Goal: Entertainment & Leisure: Consume media (video, audio)

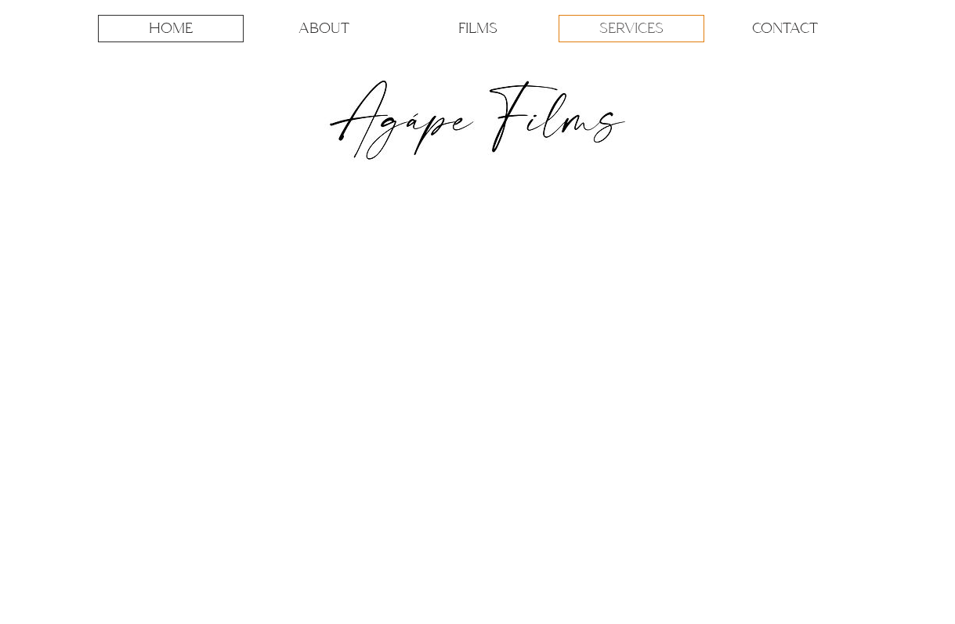
click at [663, 34] on p "SERVICES" at bounding box center [631, 29] width 64 height 26
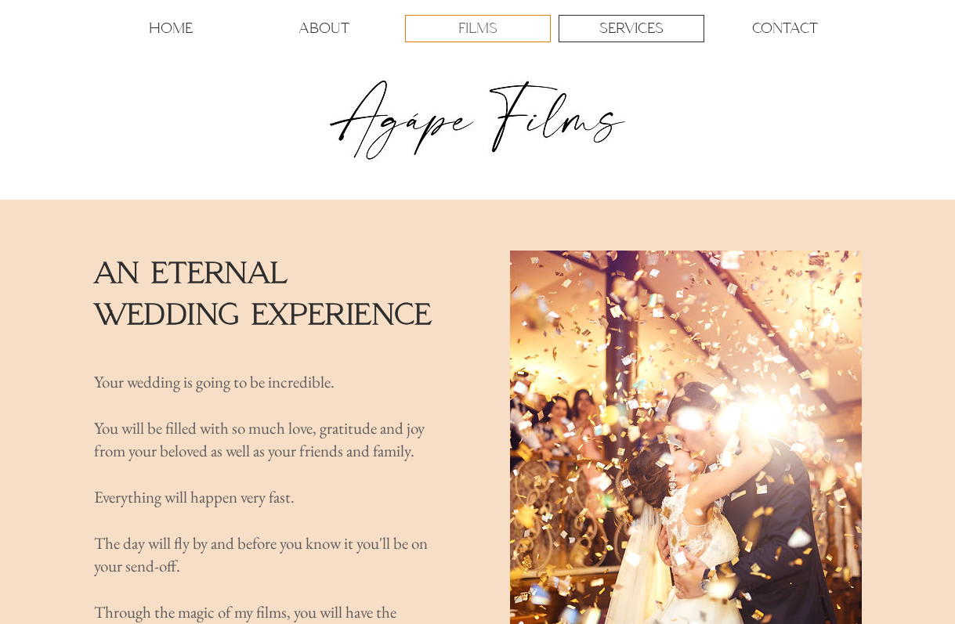
click at [436, 27] on div "FILMS" at bounding box center [478, 29] width 144 height 26
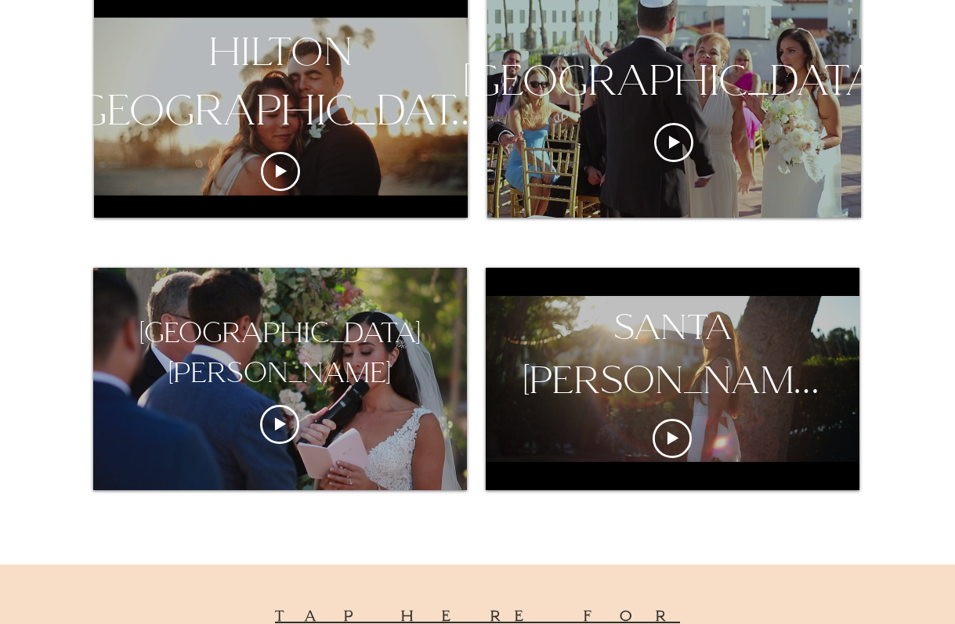
scroll to position [1161, 0]
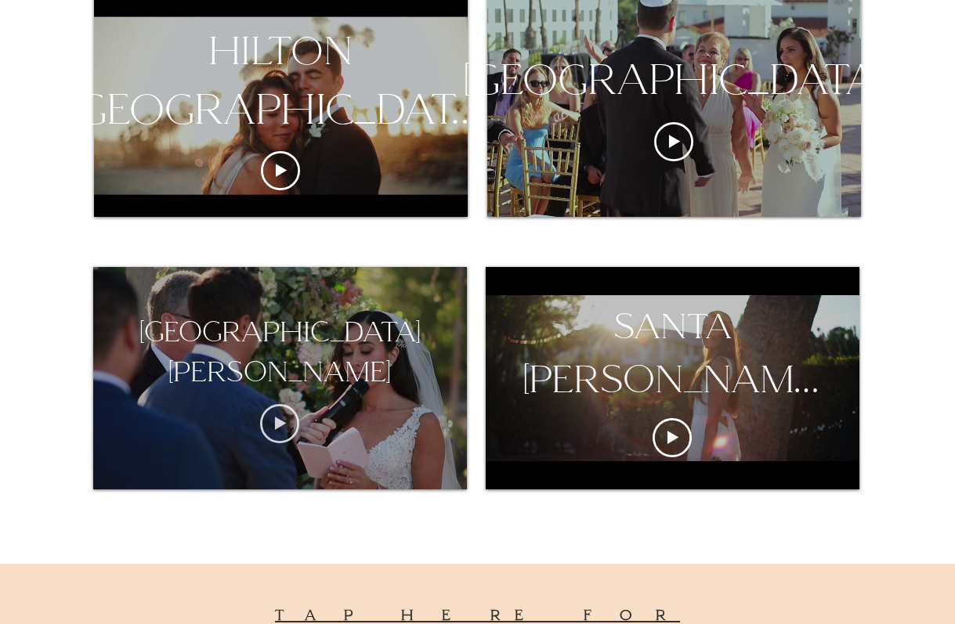
click at [285, 427] on icon "Play video" at bounding box center [279, 423] width 39 height 39
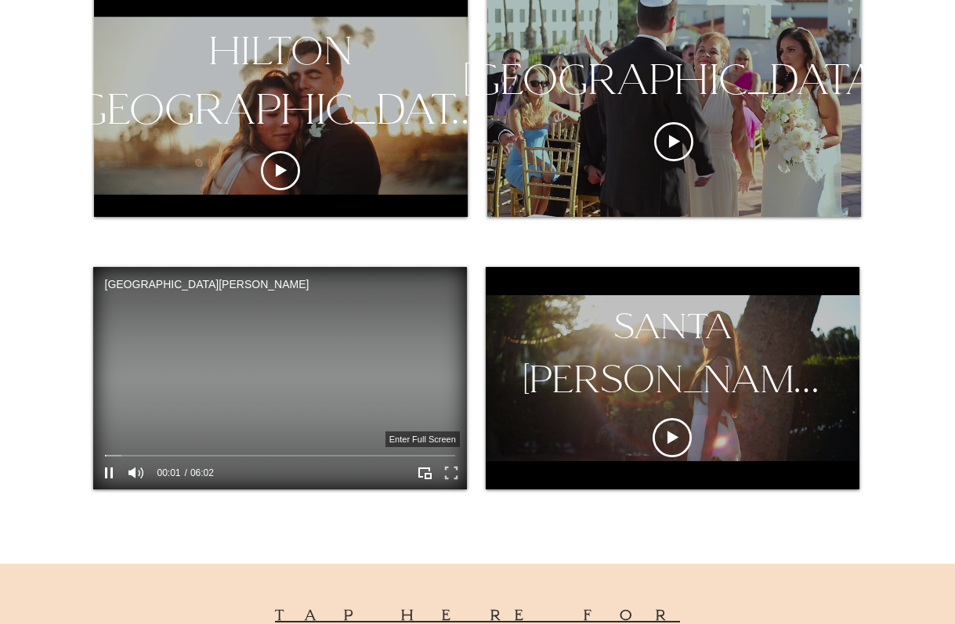
click at [446, 475] on icon "Enter full screen" at bounding box center [451, 473] width 24 height 24
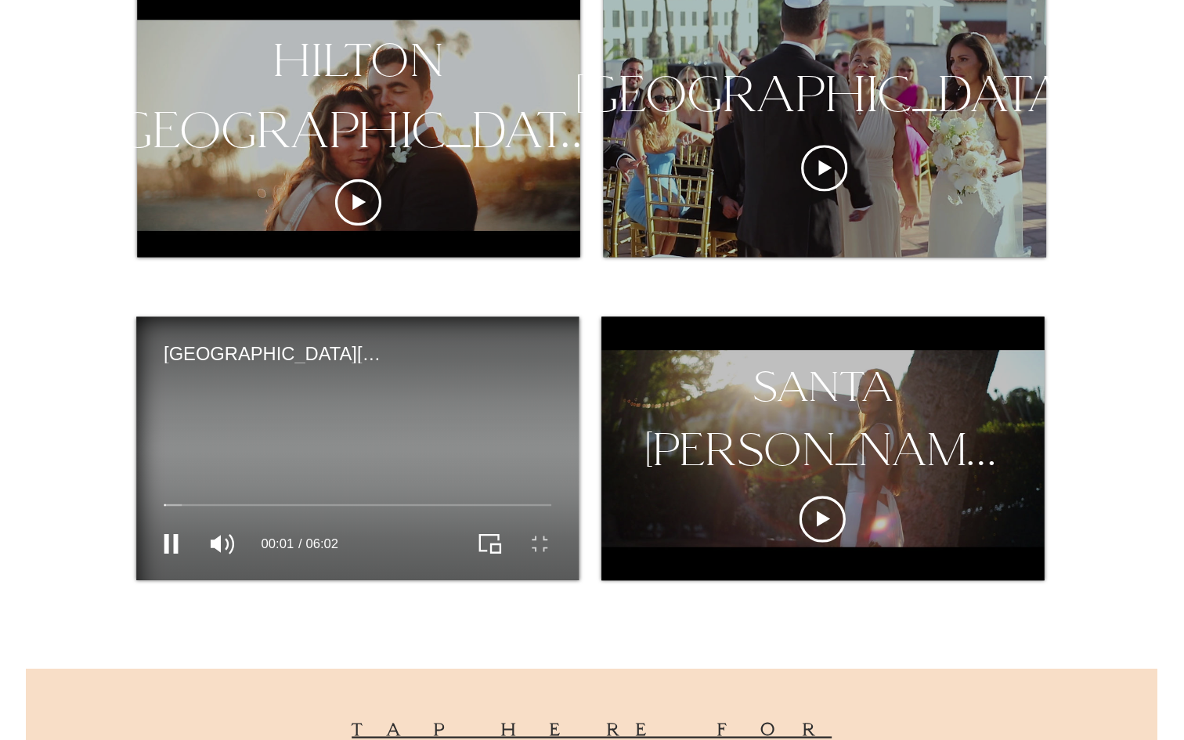
scroll to position [0, 0]
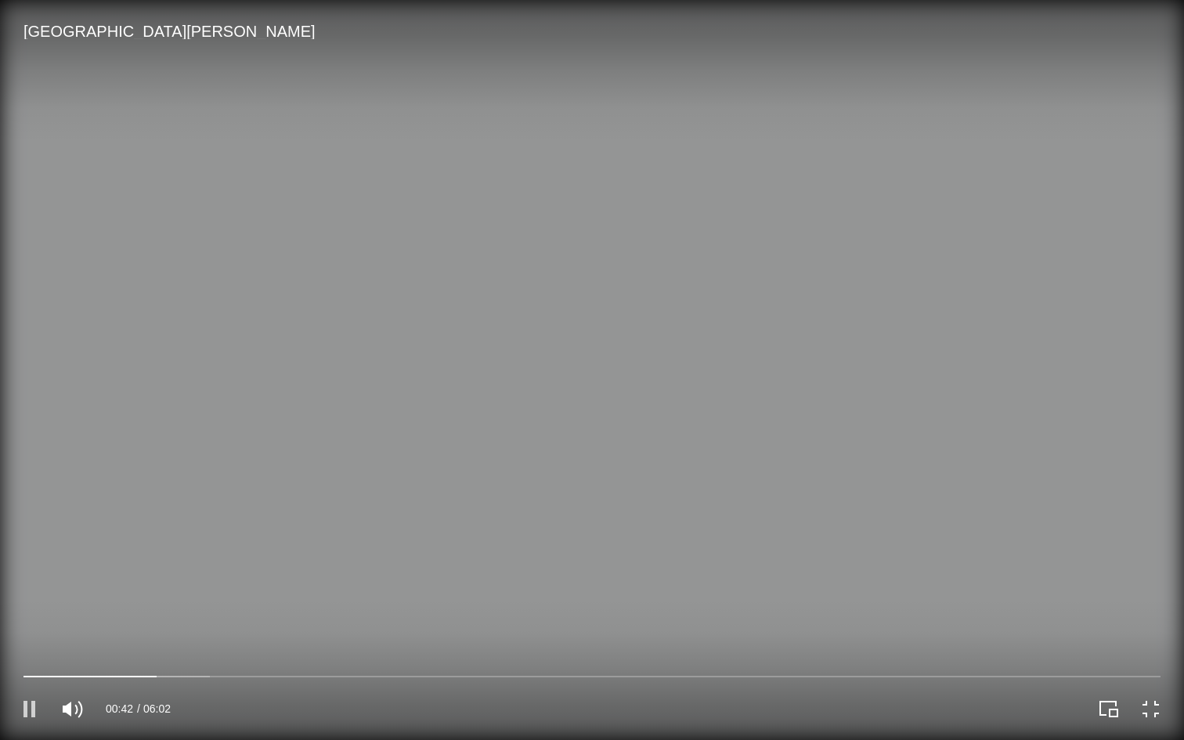
click at [28, 623] on icon "Pause" at bounding box center [29, 709] width 27 height 27
click at [954, 623] on icon "Exit full screen" at bounding box center [1150, 709] width 13 height 13
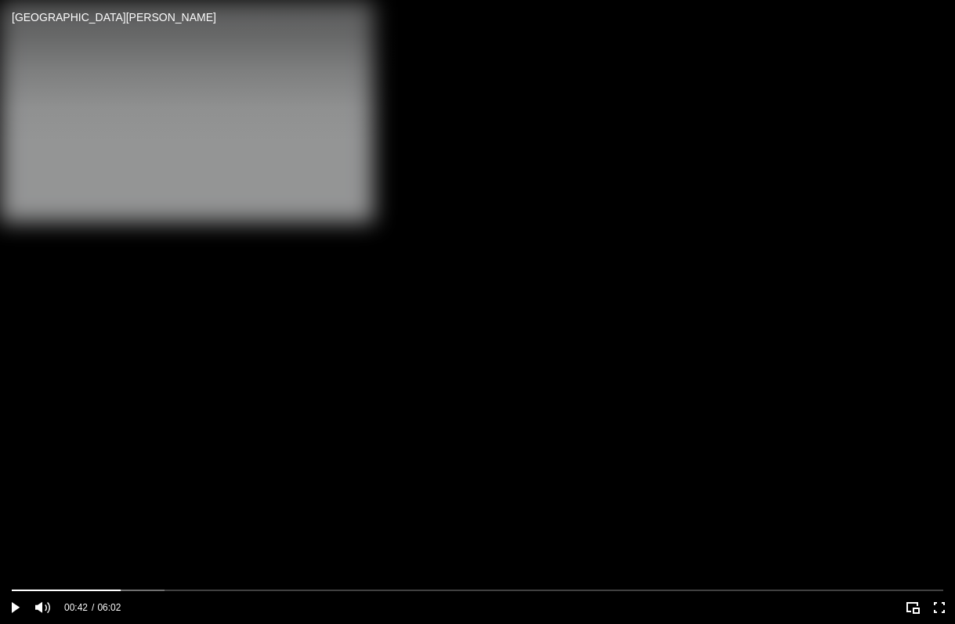
scroll to position [1067, 0]
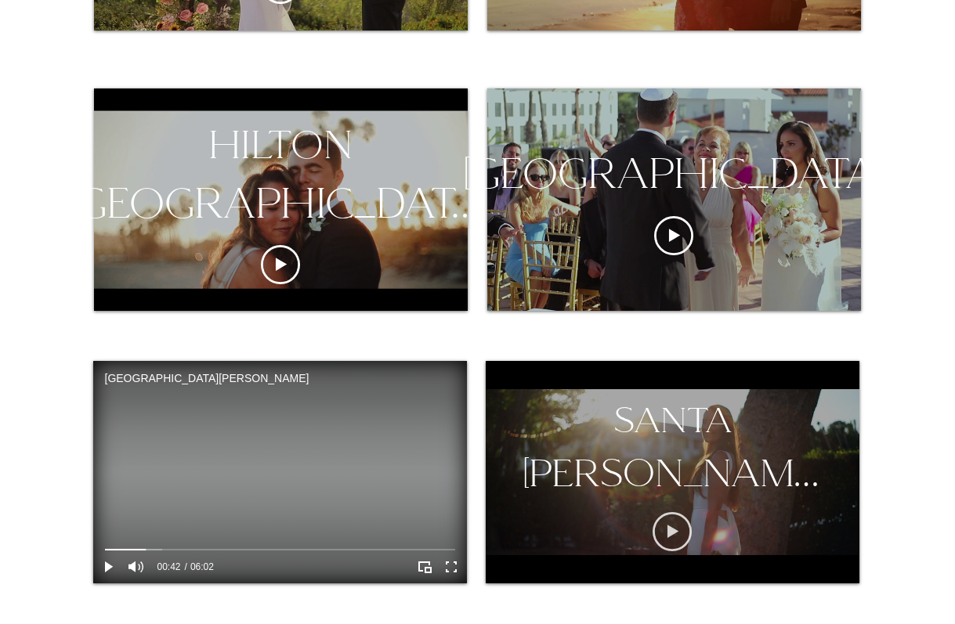
click at [670, 530] on icon "Play video" at bounding box center [672, 532] width 11 height 13
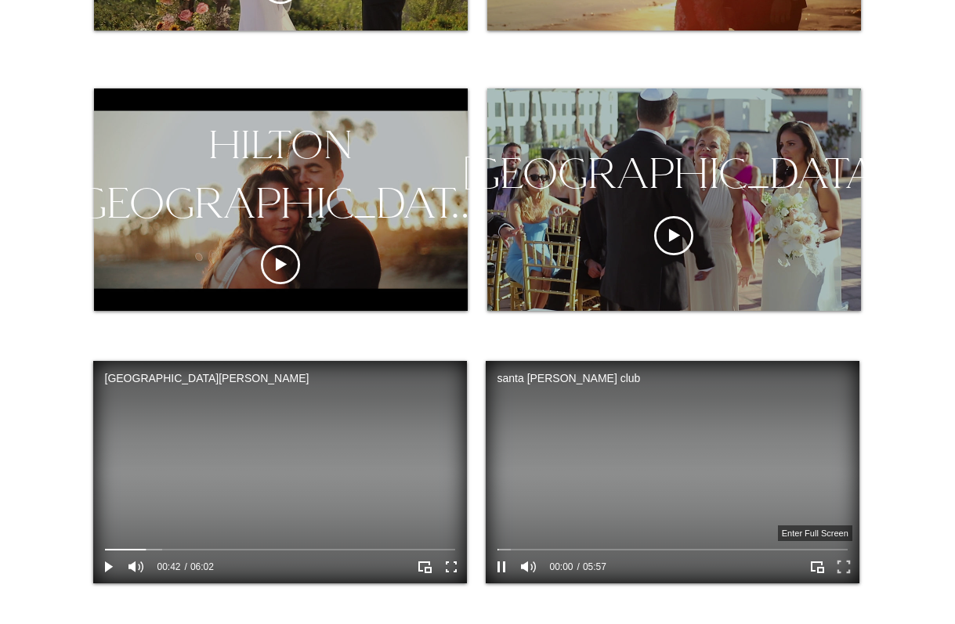
click at [847, 569] on icon "Enter full screen" at bounding box center [843, 567] width 24 height 24
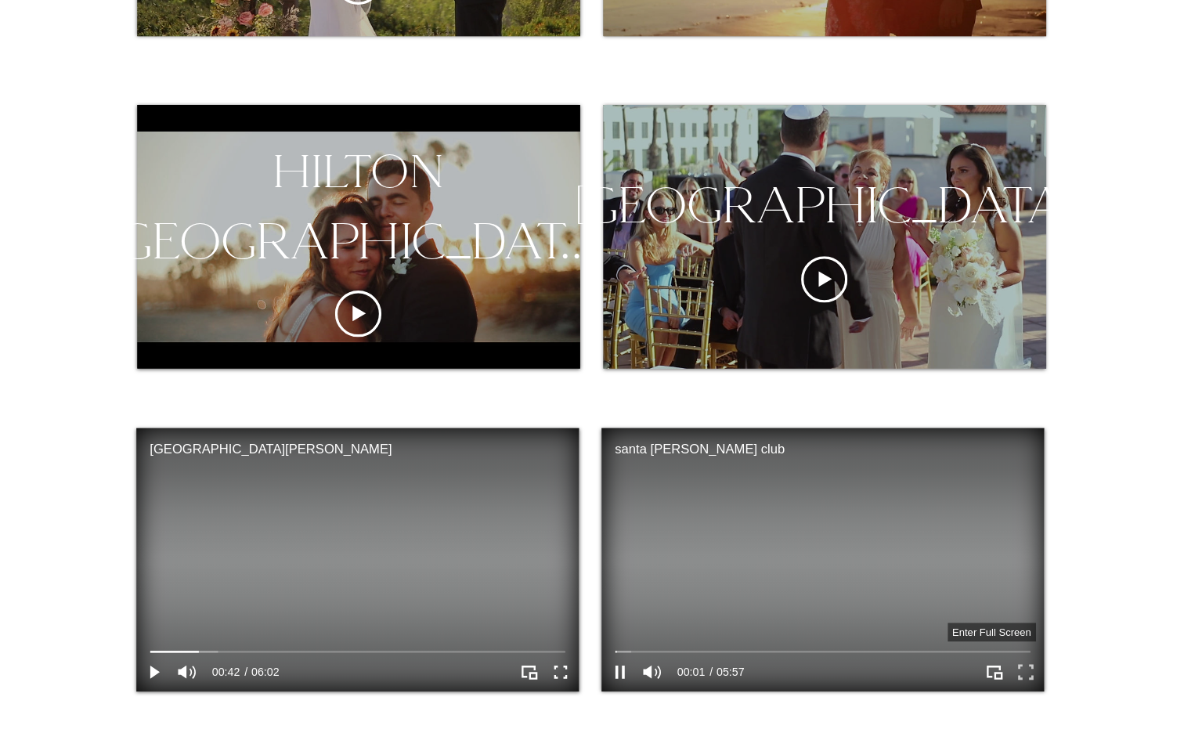
scroll to position [0, 0]
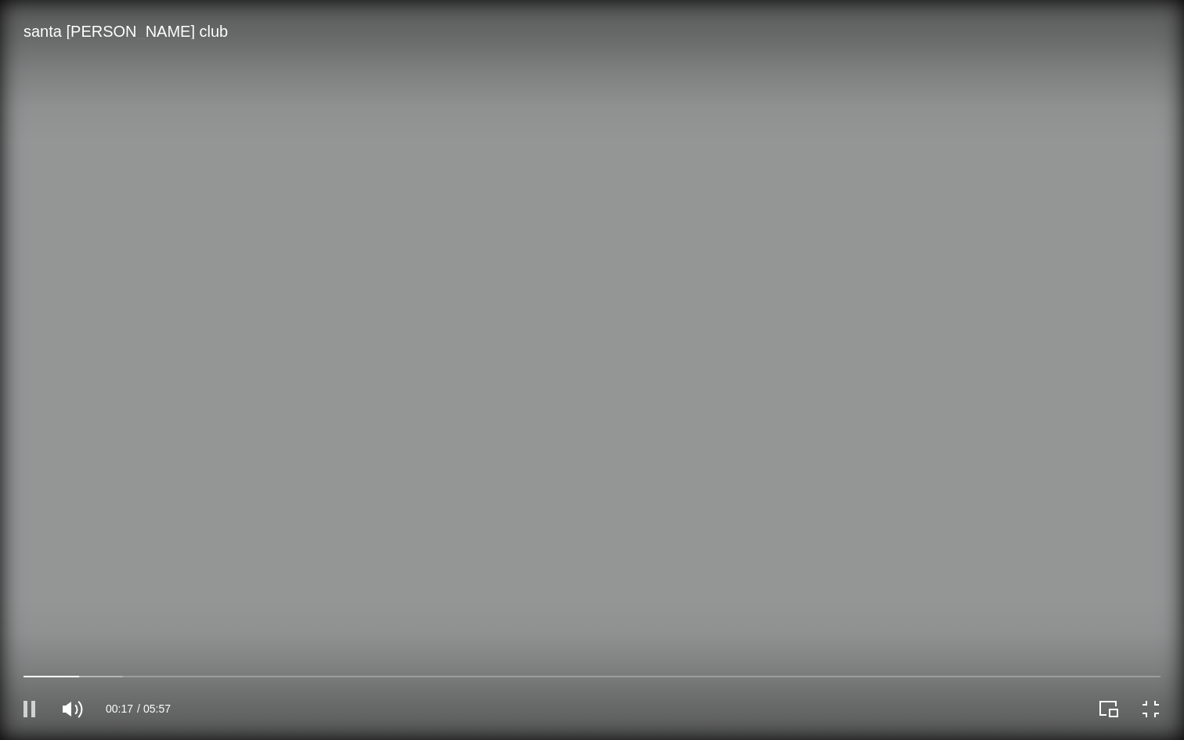
click at [31, 623] on icon "Pause" at bounding box center [29, 709] width 27 height 27
click at [34, 623] on icon "Play" at bounding box center [29, 709] width 27 height 27
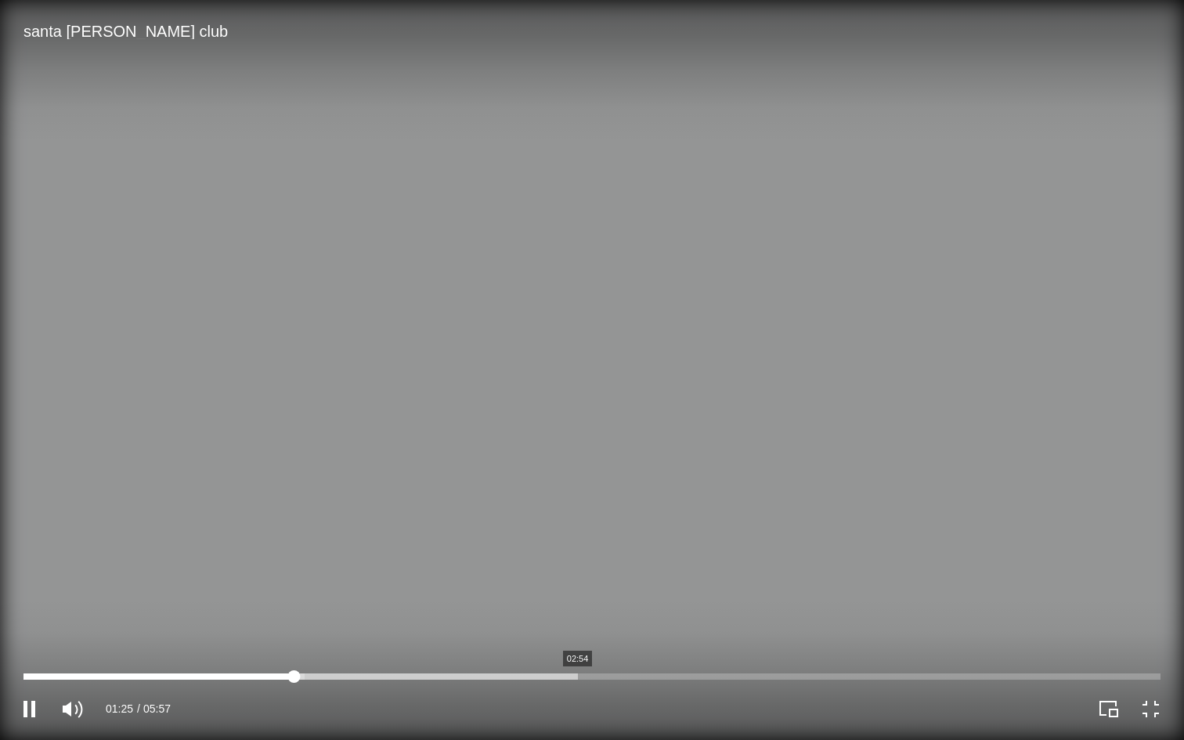
click at [577, 623] on div at bounding box center [591, 677] width 1137 height 6
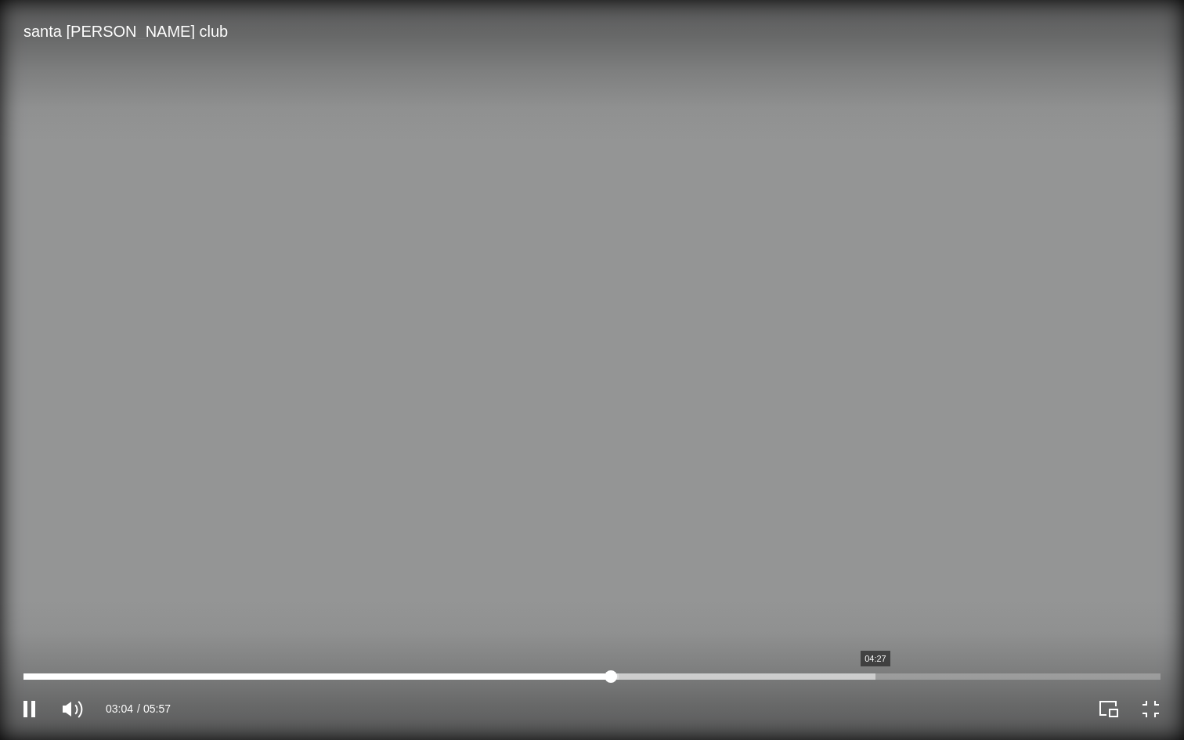
click at [875, 623] on div at bounding box center [591, 677] width 1137 height 6
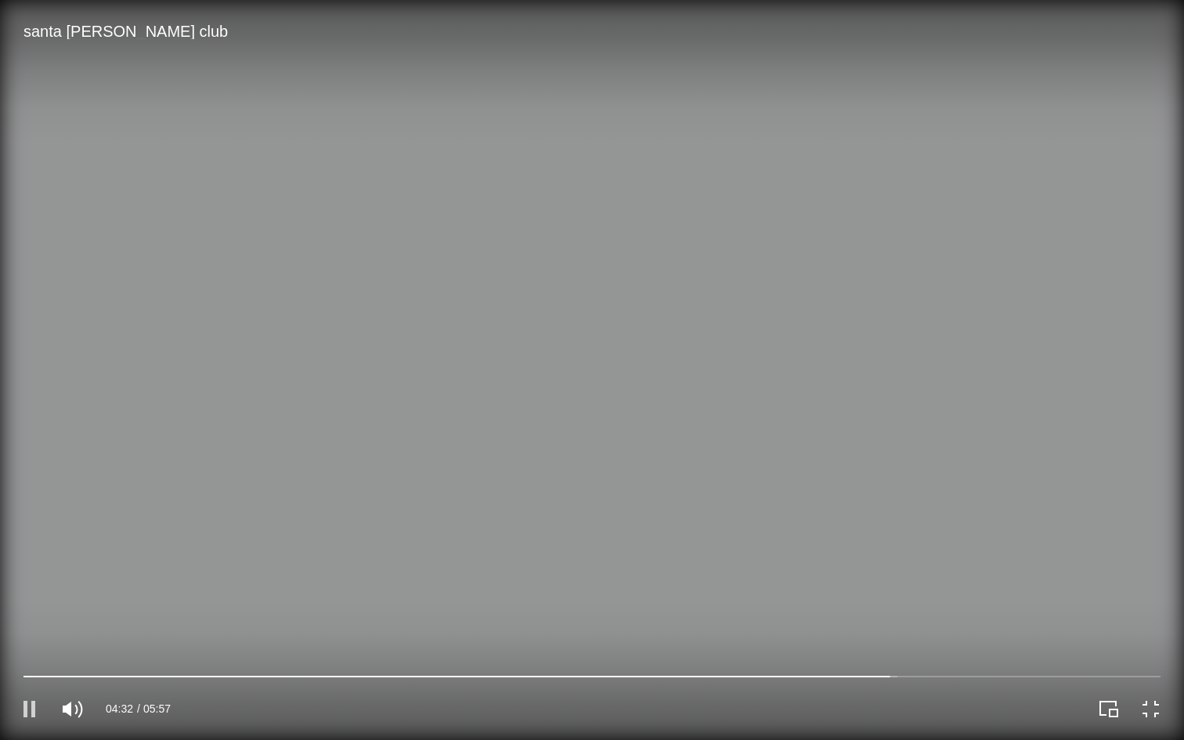
click at [26, 623] on icon "Pause" at bounding box center [29, 709] width 12 height 16
click at [954, 623] on icon "Exit full screen" at bounding box center [1151, 709] width 22 height 22
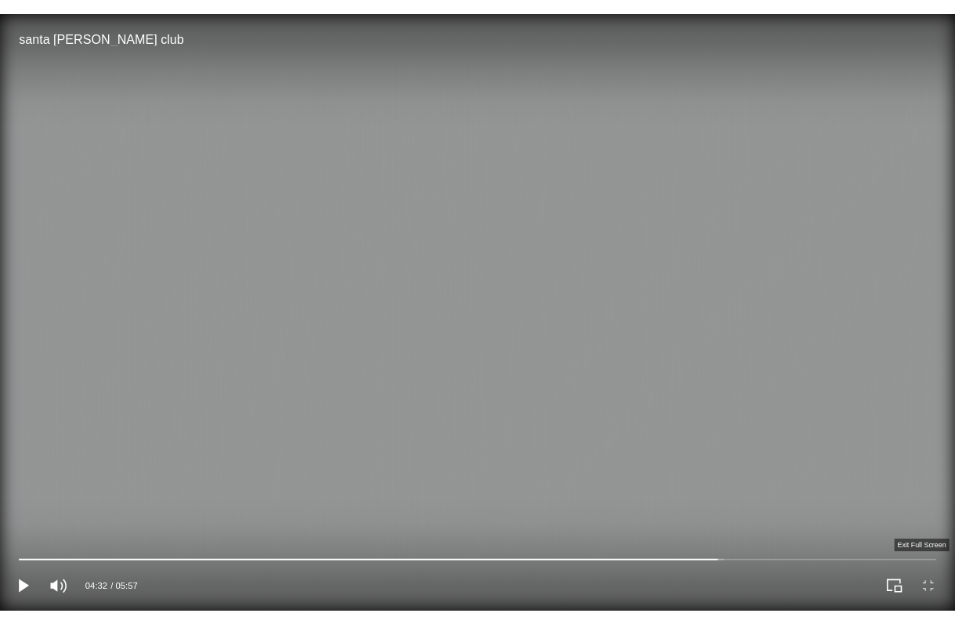
scroll to position [1067, 0]
